Goal: Transaction & Acquisition: Book appointment/travel/reservation

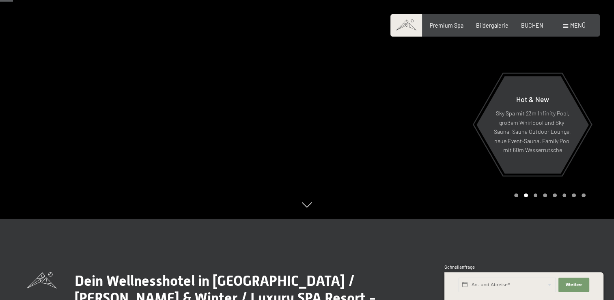
click at [575, 26] on span "Menü" at bounding box center [577, 25] width 15 height 7
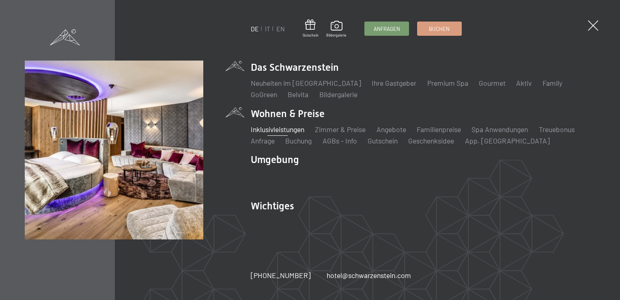
click at [286, 127] on link "Inklusivleistungen" at bounding box center [278, 129] width 54 height 9
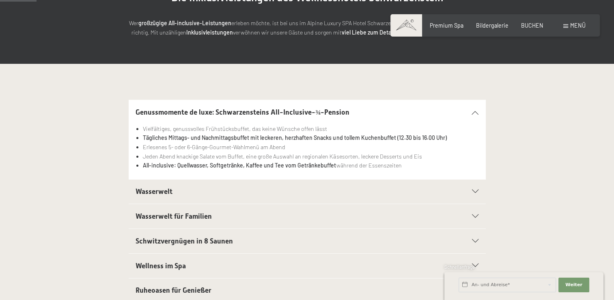
scroll to position [162, 0]
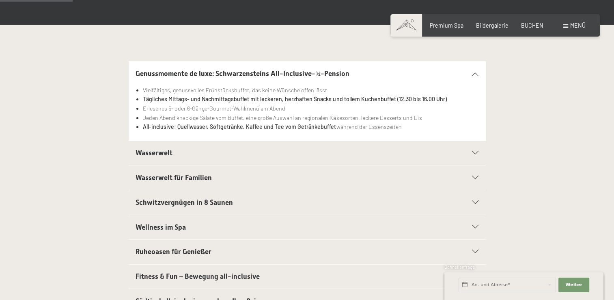
click at [344, 157] on h2 "Wasserwelt" at bounding box center [290, 153] width 309 height 10
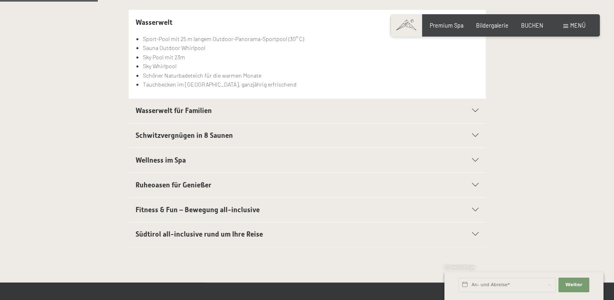
scroll to position [244, 0]
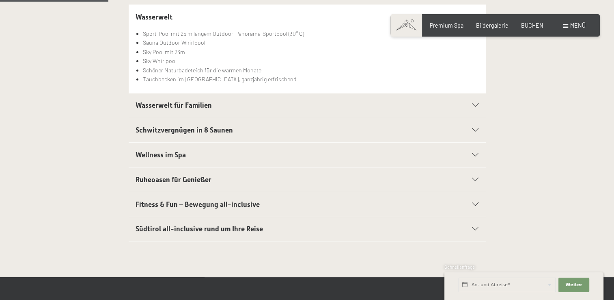
click at [458, 102] on div "Wasserwelt für Familien" at bounding box center [307, 105] width 343 height 24
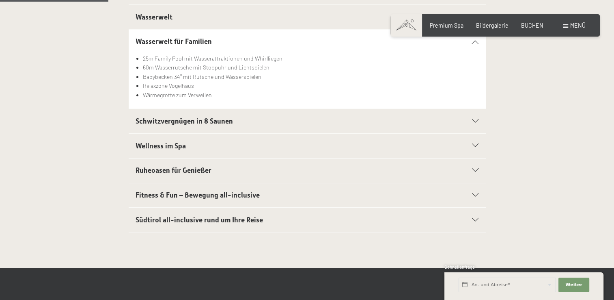
click at [201, 117] on span "Schwitzvergnügen in 8 Saunen" at bounding box center [184, 121] width 97 height 8
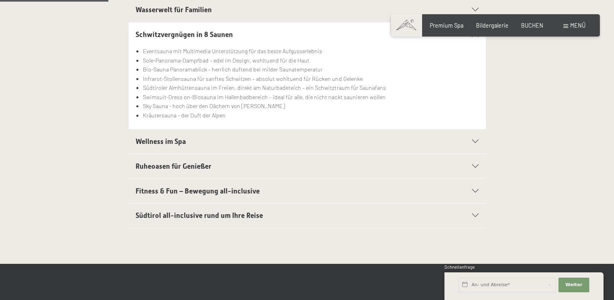
scroll to position [284, 0]
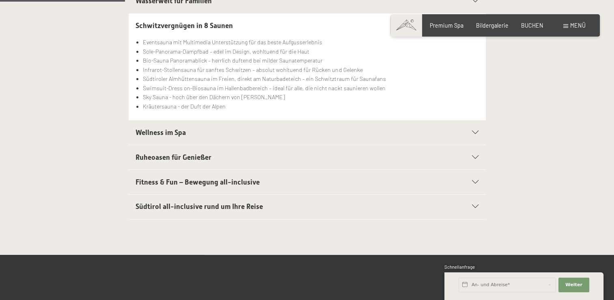
click at [206, 127] on h2 "Wellness im Spa" at bounding box center [290, 132] width 309 height 10
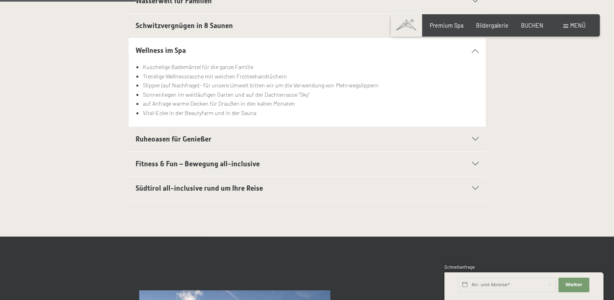
scroll to position [325, 0]
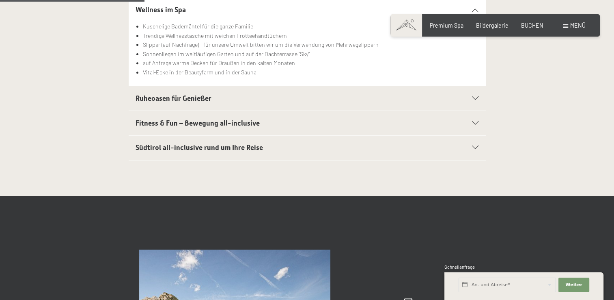
click at [185, 95] on span "Ruheoasen für Genießer" at bounding box center [174, 98] width 76 height 8
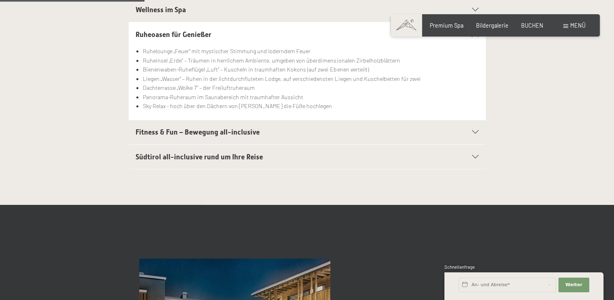
click at [199, 158] on span "Südtirol all-inclusive rund um Ihre Reise" at bounding box center [199, 157] width 127 height 8
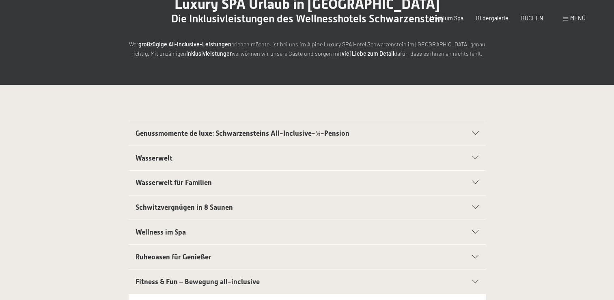
scroll to position [0, 0]
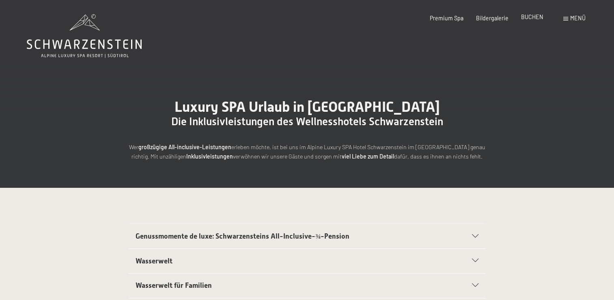
click at [535, 16] on span "BUCHEN" at bounding box center [532, 16] width 22 height 7
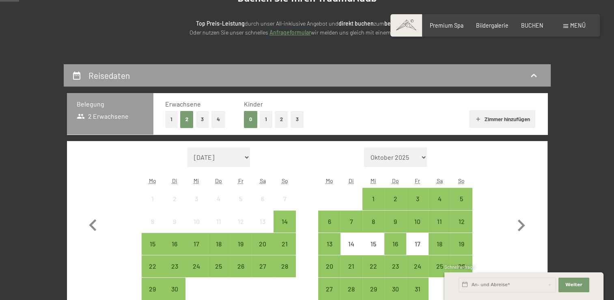
scroll to position [122, 0]
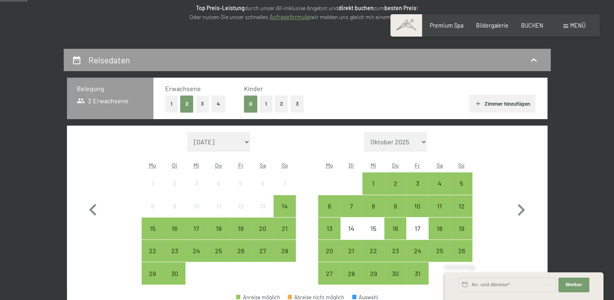
click at [264, 106] on button "1" at bounding box center [266, 103] width 13 height 17
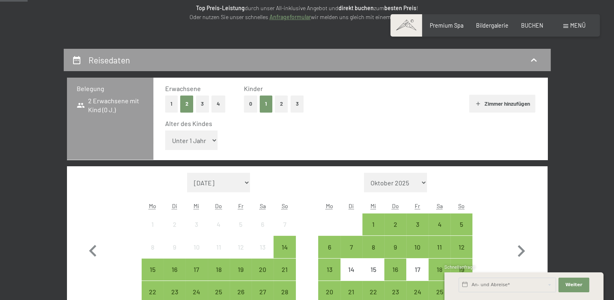
click at [172, 105] on button "1" at bounding box center [171, 103] width 13 height 17
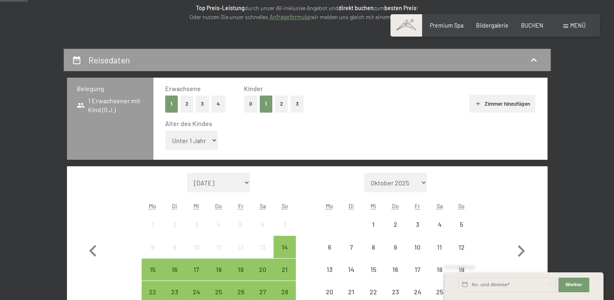
click at [203, 141] on select "Unter 1 Jahr 1 Jahr 2 Jahre 3 Jahre 4 Jahre 5 Jahre 6 Jahre 7 Jahre 8 Jahre 9 J…" at bounding box center [191, 139] width 53 height 19
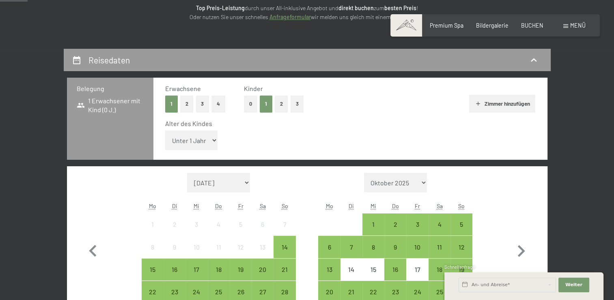
select select "17"
click at [165, 130] on select "Unter 1 Jahr 1 Jahr 2 Jahre 3 Jahre 4 Jahre 5 Jahre 6 Jahre 7 Jahre 8 Jahre 9 J…" at bounding box center [191, 139] width 53 height 19
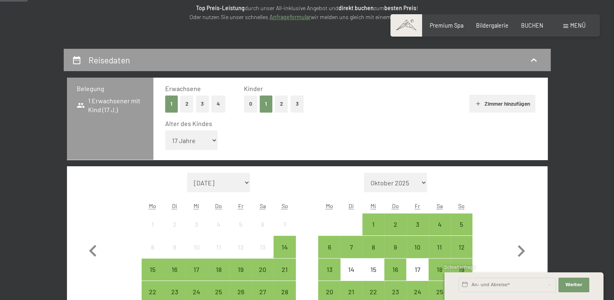
click at [499, 101] on button "Zimmer hinzufügen" at bounding box center [502, 104] width 66 height 18
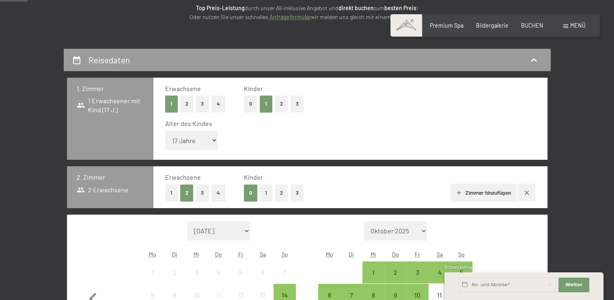
click at [169, 192] on button "1" at bounding box center [171, 192] width 13 height 17
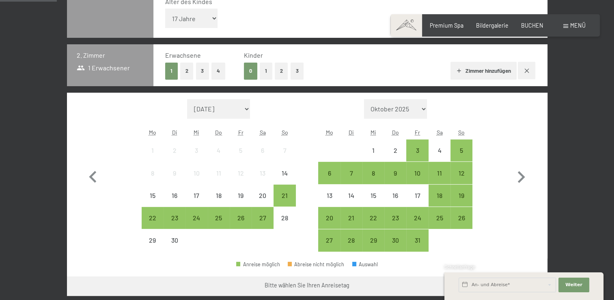
scroll to position [284, 0]
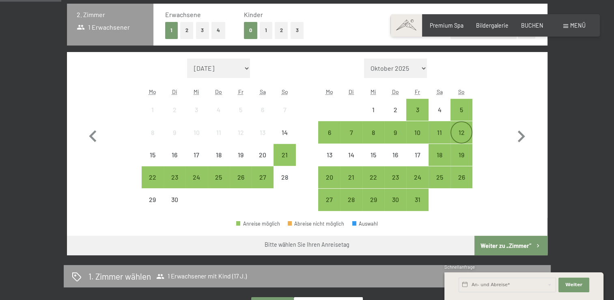
click at [457, 128] on div "12" at bounding box center [462, 132] width 20 height 20
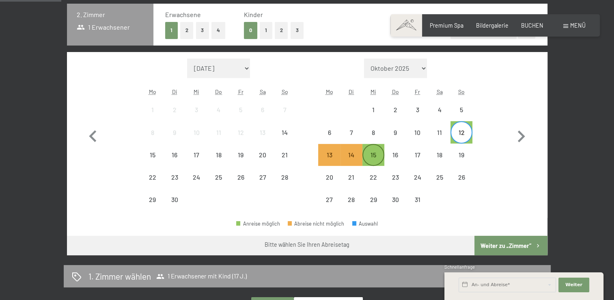
click at [374, 156] on div "15" at bounding box center [373, 161] width 20 height 20
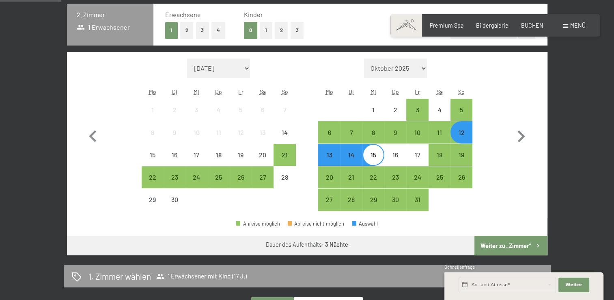
click at [529, 246] on button "Weiter zu „Zimmer“" at bounding box center [511, 245] width 73 height 19
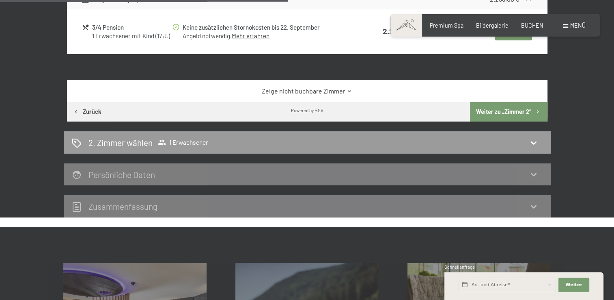
scroll to position [333, 0]
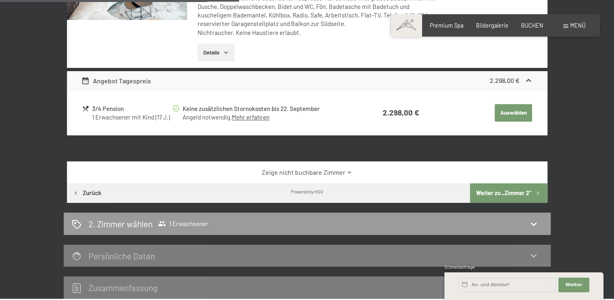
click at [508, 194] on button "Weiter zu „Zimmer 2“" at bounding box center [508, 192] width 77 height 19
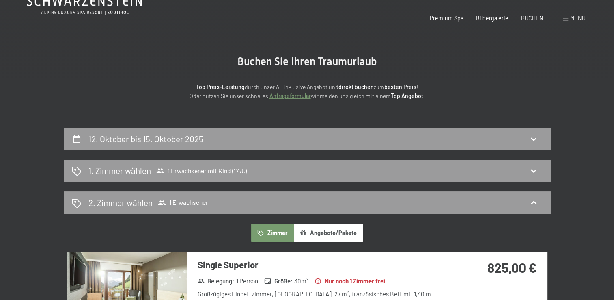
scroll to position [0, 0]
